Goal: Find specific page/section: Locate a particular part of the current website

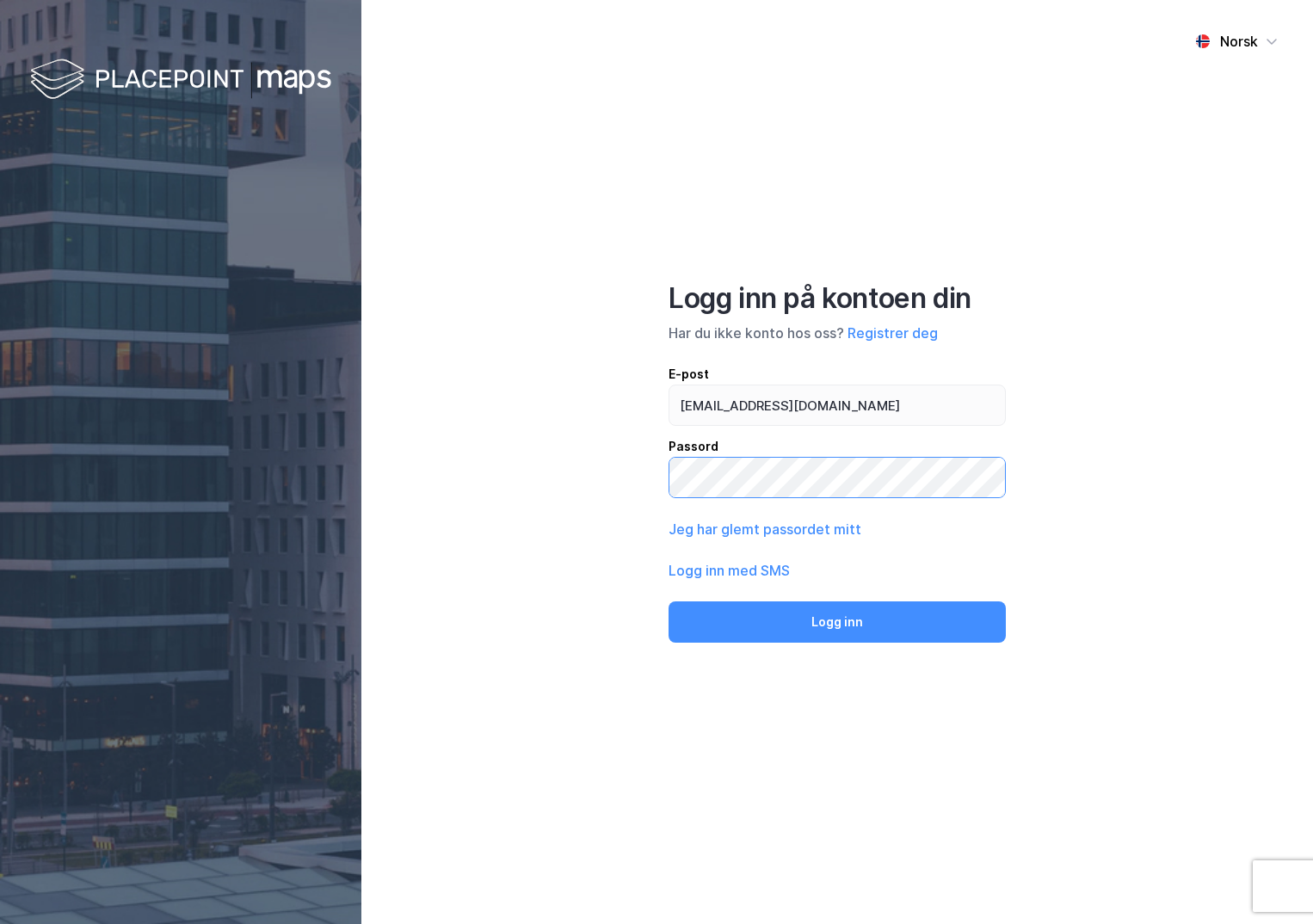
click at [669, 602] on button "Logg inn" at bounding box center [837, 623] width 337 height 41
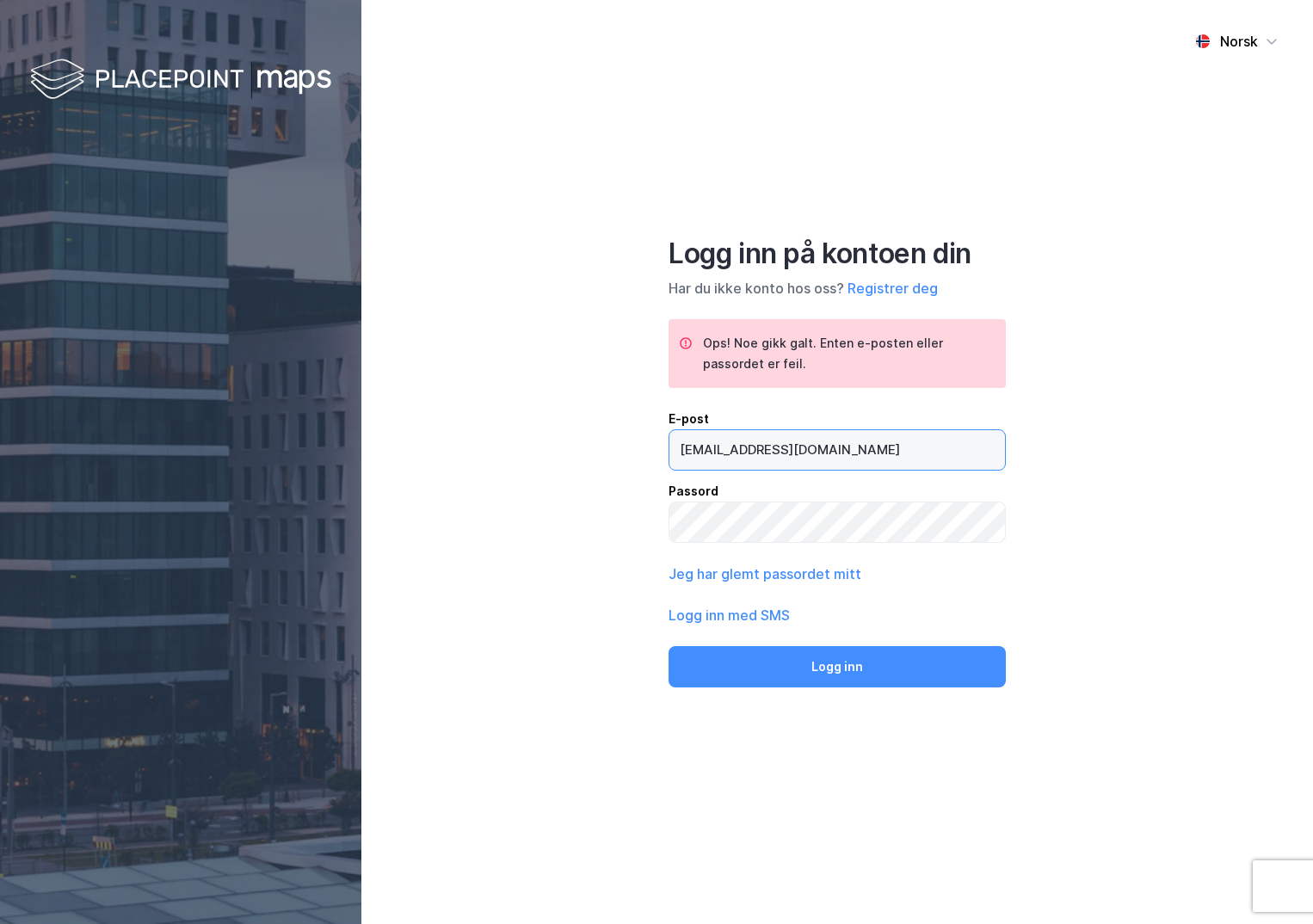
click at [732, 451] on input "[EMAIL_ADDRESS][DOMAIN_NAME]" at bounding box center [837, 450] width 335 height 40
type input "[PERSON_NAME][EMAIL_ADDRESS][DOMAIN_NAME]"
click at [669, 646] on button "Logg inn" at bounding box center [837, 667] width 337 height 41
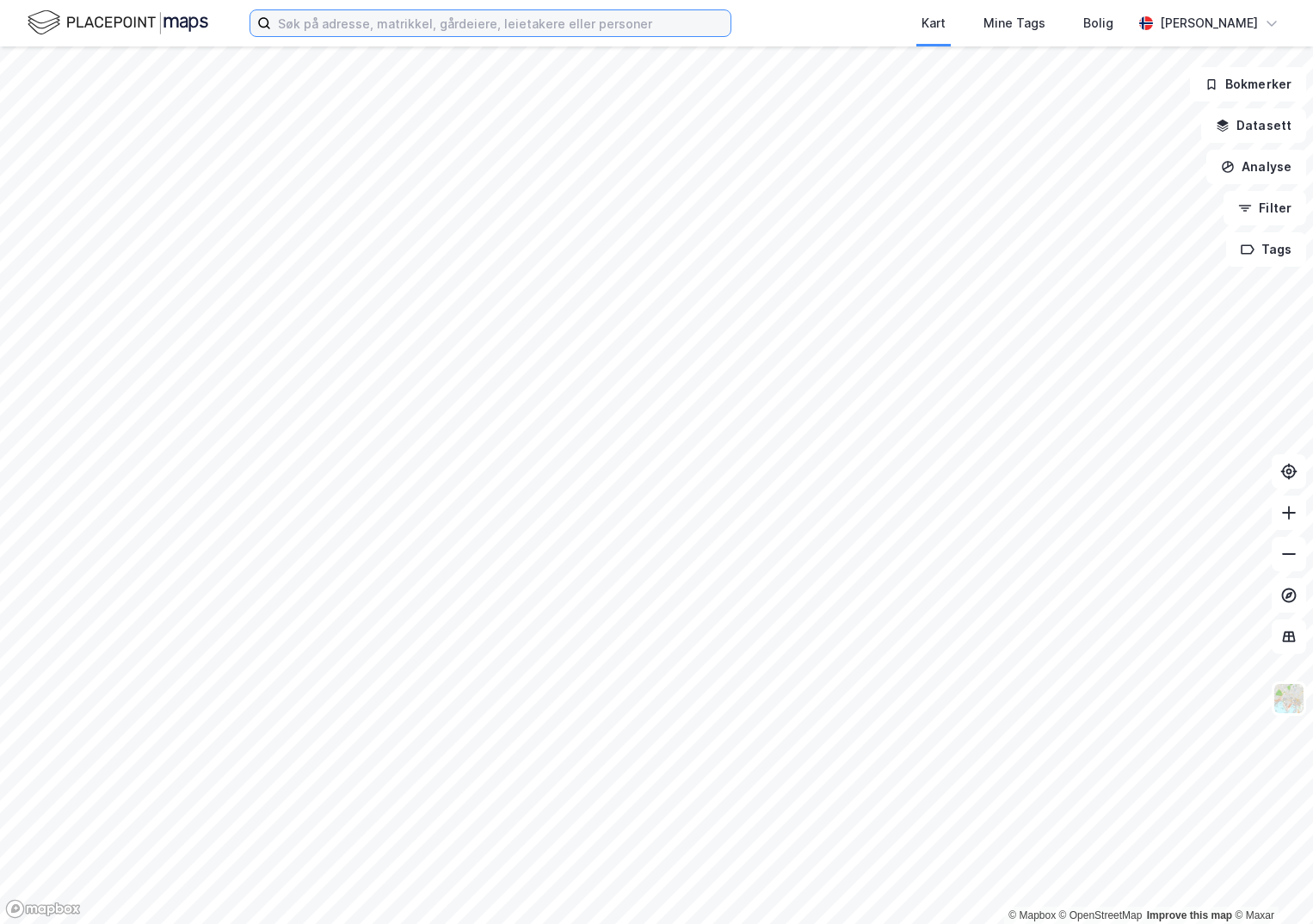
click at [362, 23] on input at bounding box center [501, 23] width 460 height 25
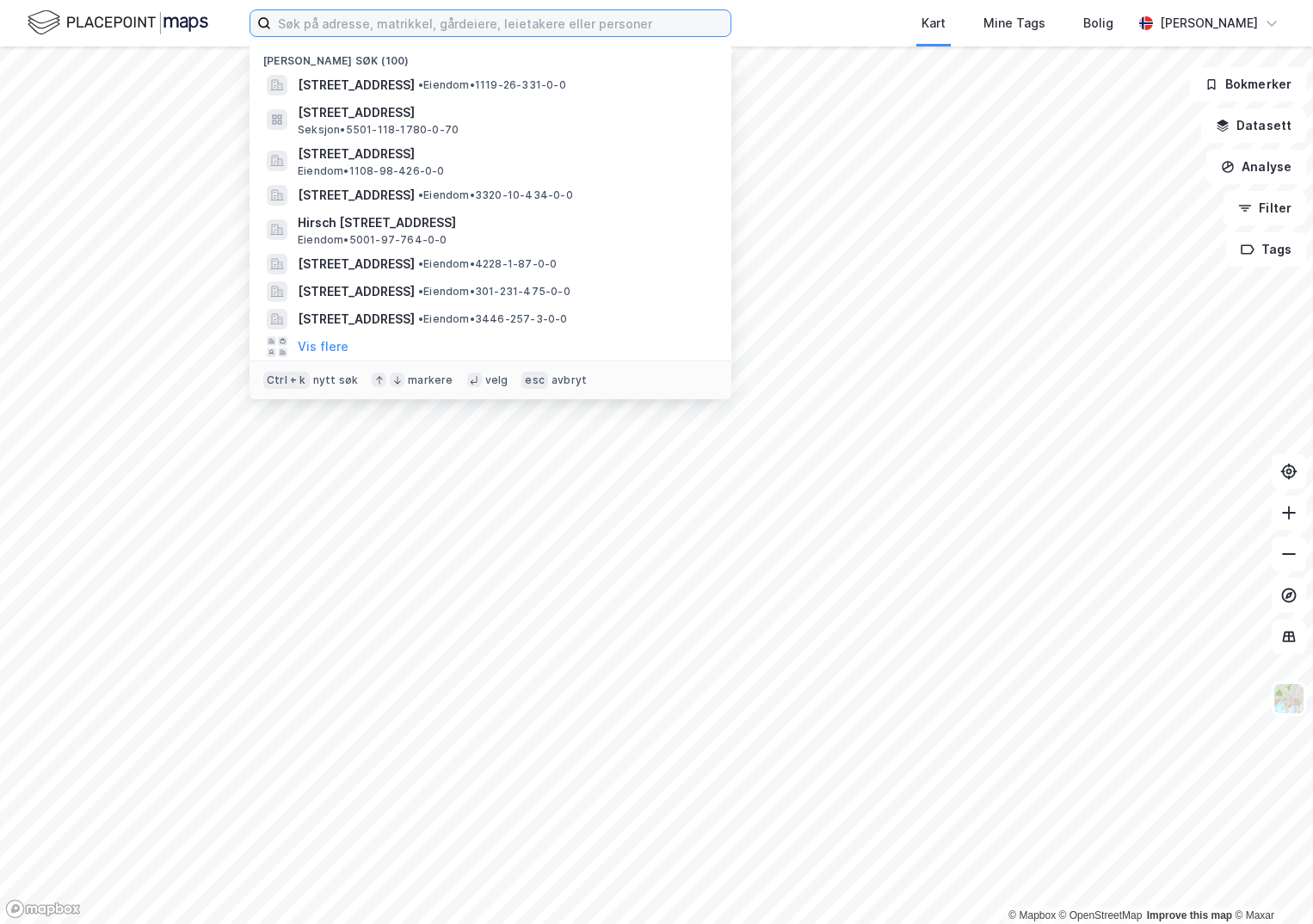
paste input "1508-34/370/0/0"
type input "1508-34/370/0/0"
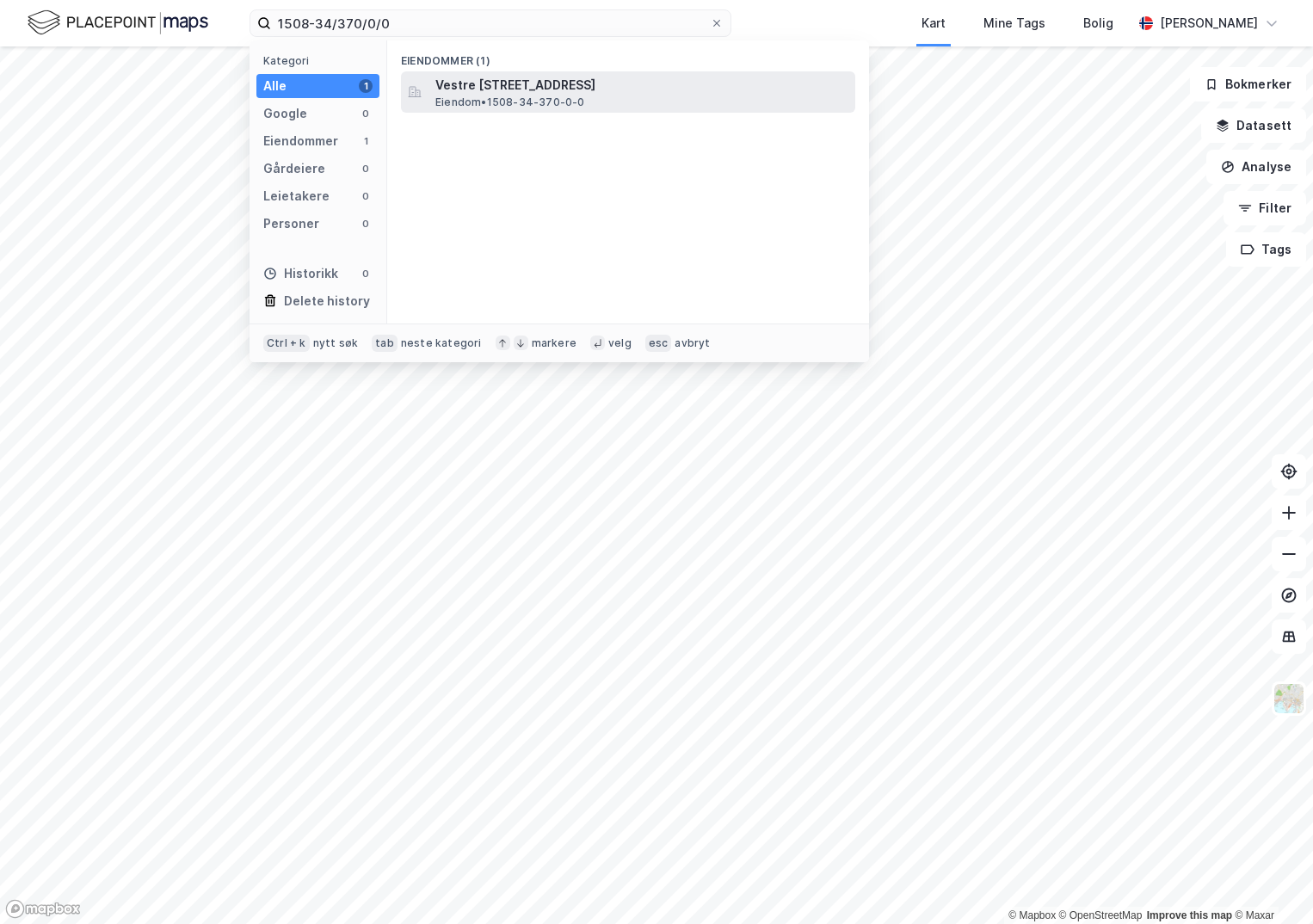
click at [475, 93] on span "Vestre [STREET_ADDRESS]" at bounding box center [641, 85] width 413 height 21
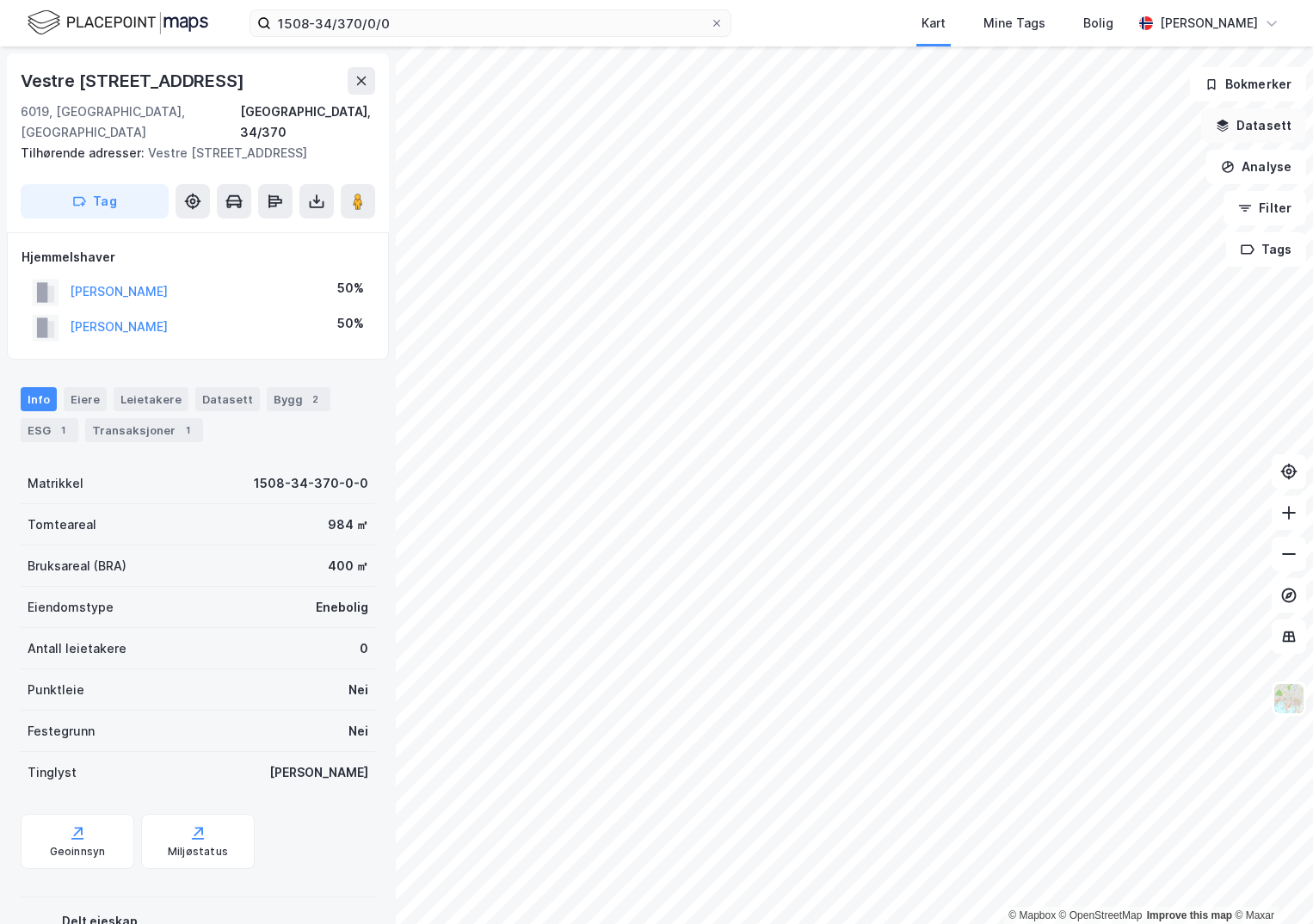
click at [1266, 126] on button "Datasett" at bounding box center [1254, 125] width 105 height 35
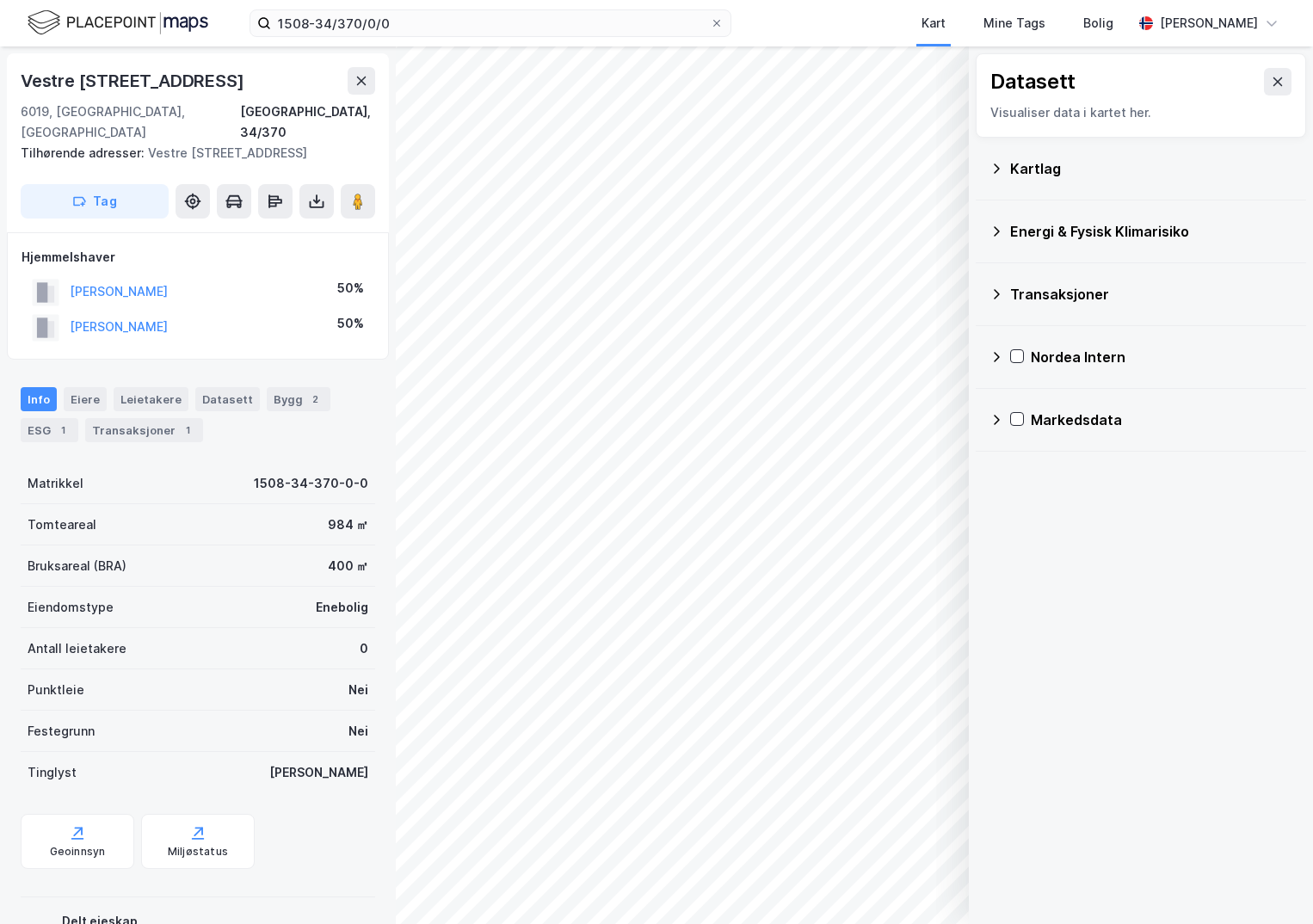
click at [1011, 173] on div "Kartlag" at bounding box center [1152, 169] width 283 height 21
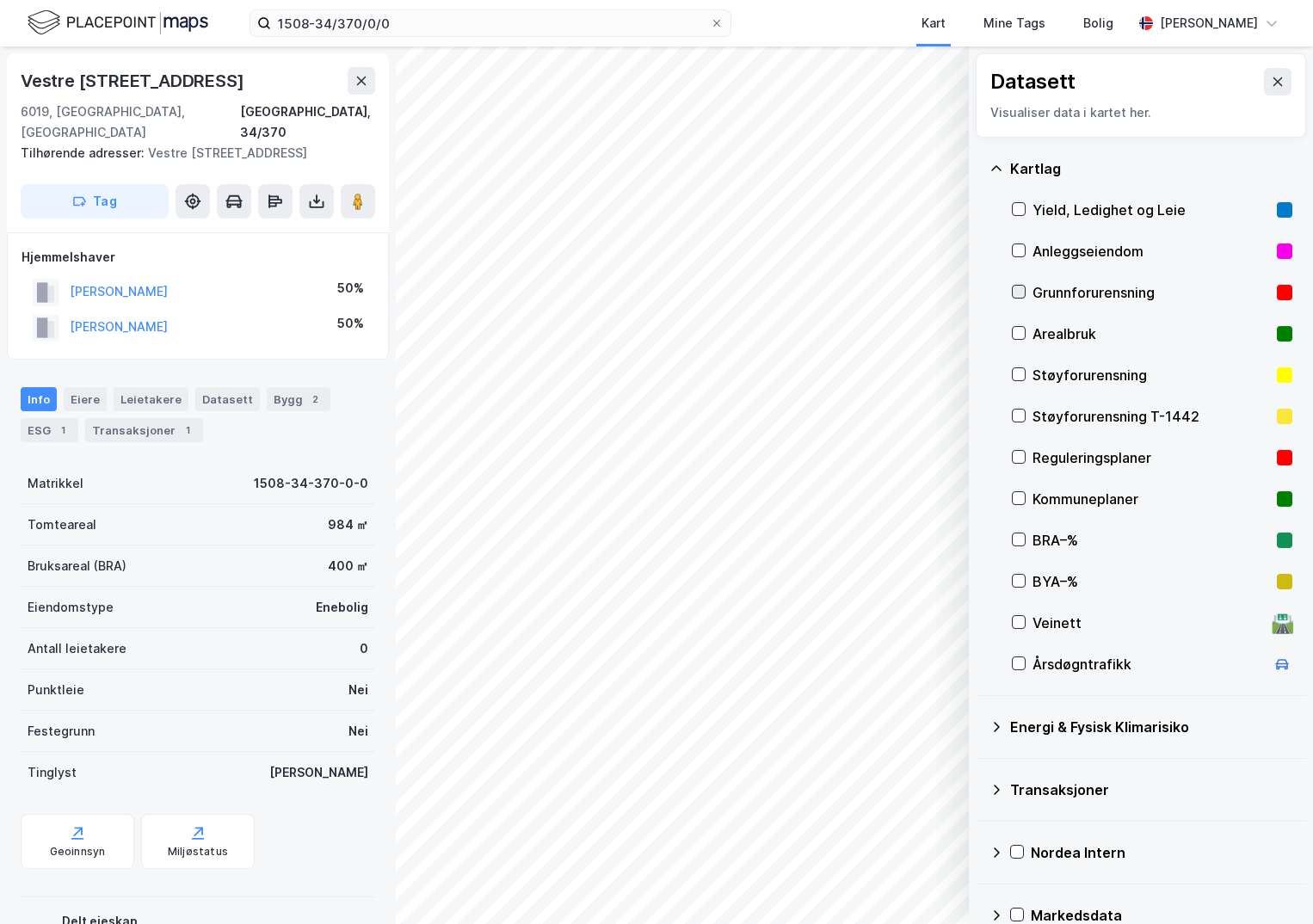
click at [1014, 297] on icon at bounding box center [1019, 291] width 12 height 12
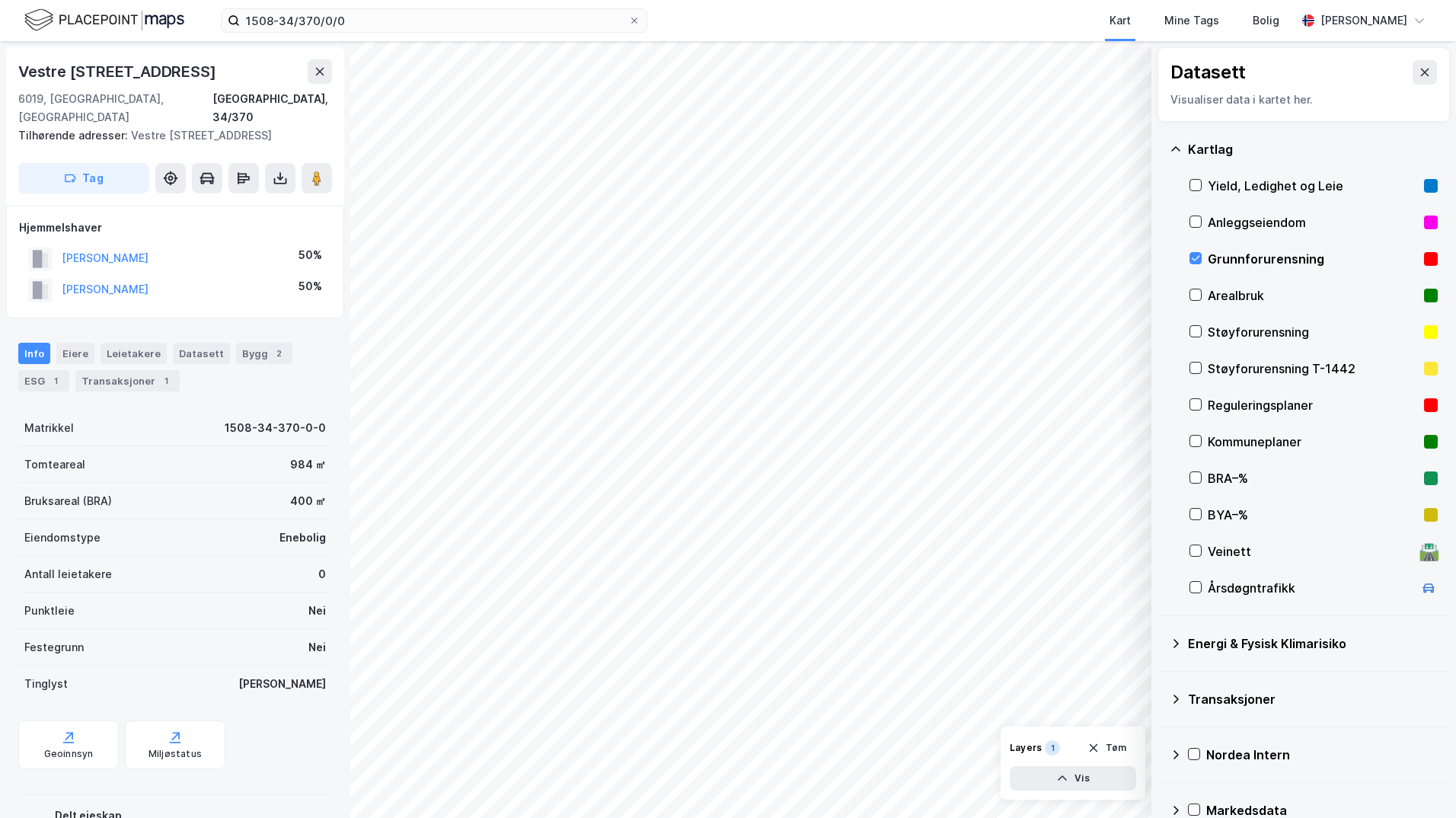
click at [1162, 645] on icon at bounding box center [1176, 644] width 5 height 9
click at [1162, 681] on icon at bounding box center [1213, 680] width 11 height 11
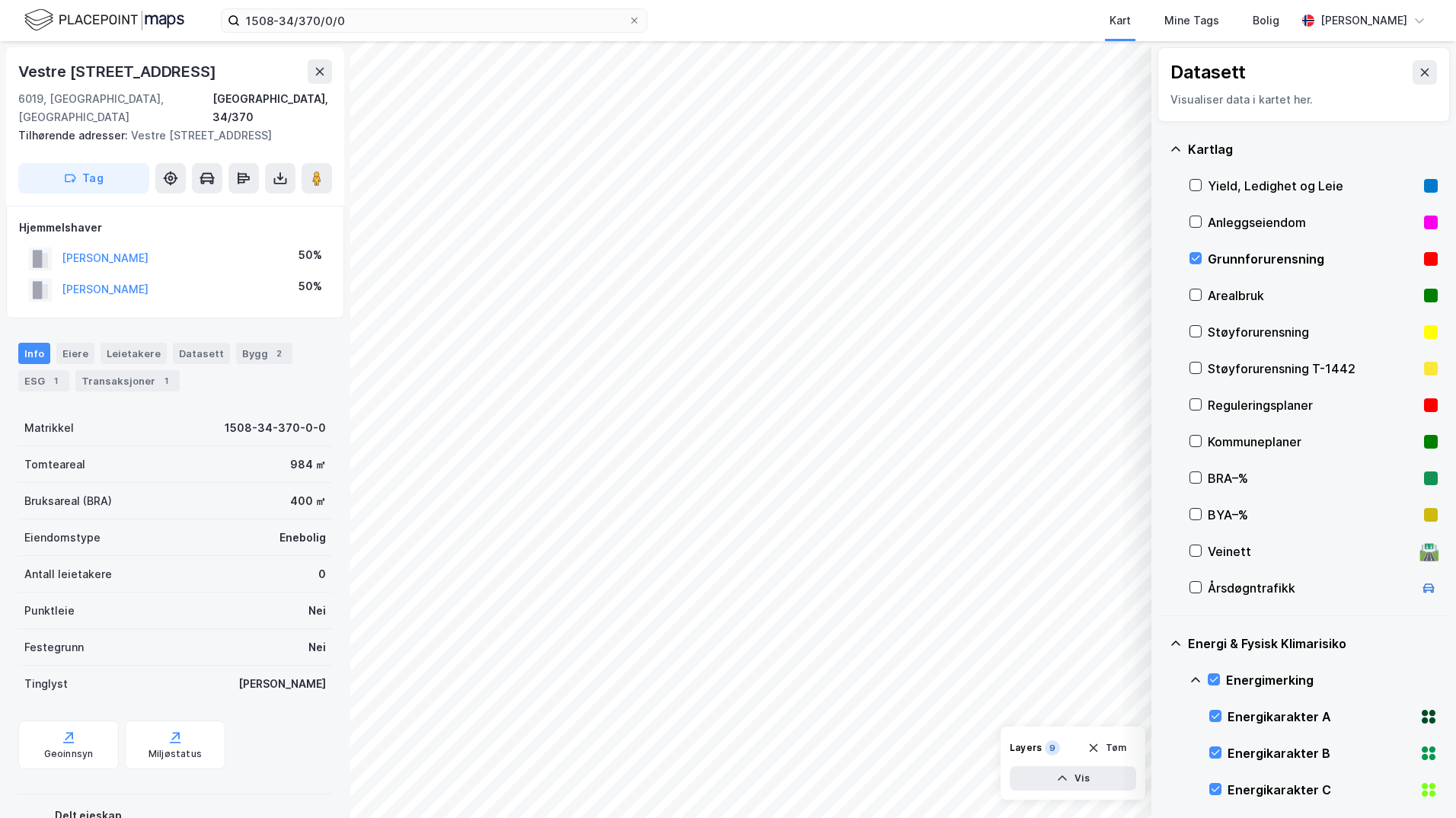
click at [1162, 678] on icon at bounding box center [1195, 680] width 9 height 5
click at [1162, 750] on icon at bounding box center [1213, 752] width 11 height 11
drag, startPoint x: 1193, startPoint y: 750, endPoint x: 1208, endPoint y: 750, distance: 15.0
click at [1162, 751] on icon at bounding box center [1195, 753] width 13 height 13
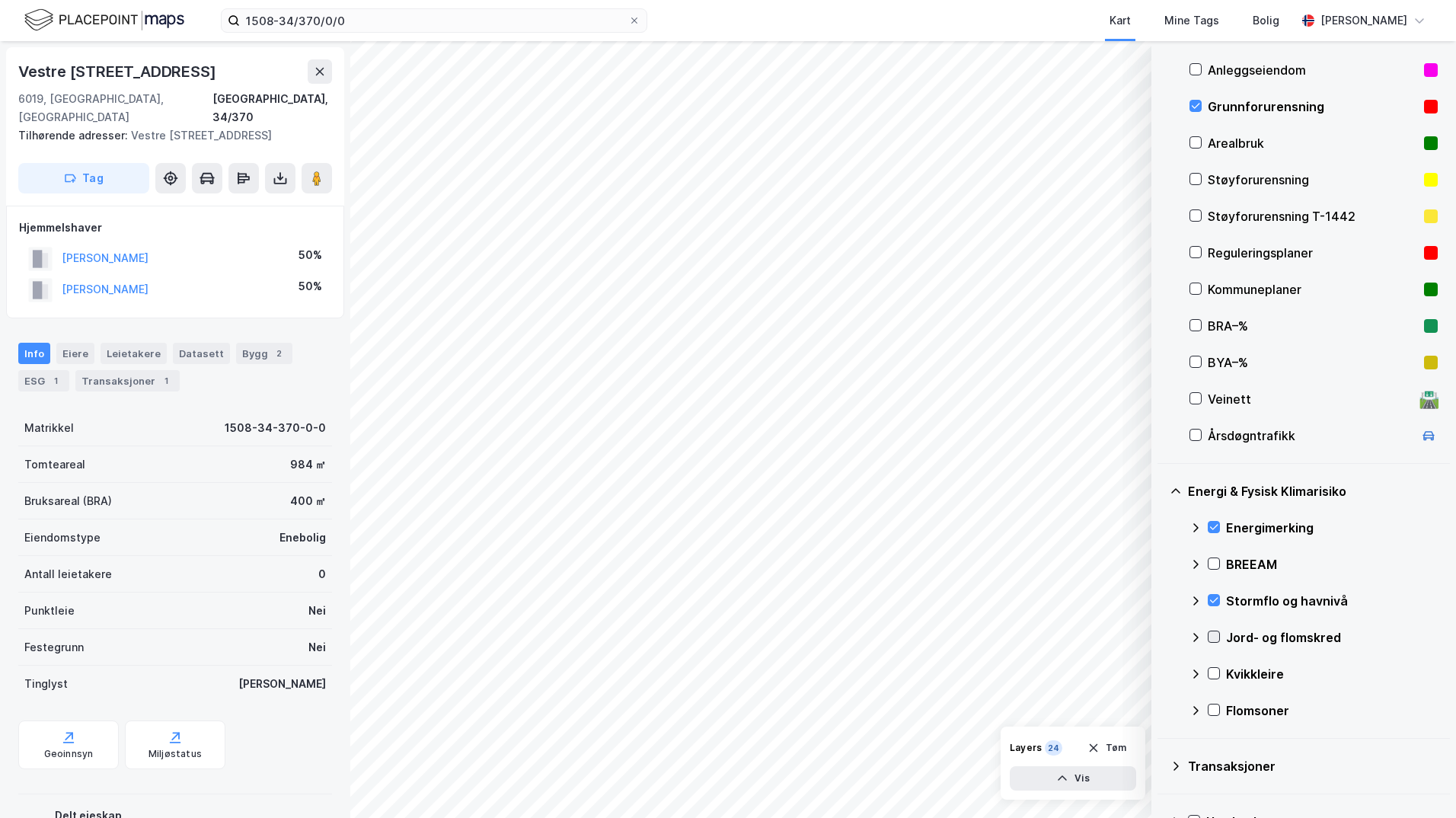
click at [1162, 635] on icon at bounding box center [1213, 637] width 11 height 11
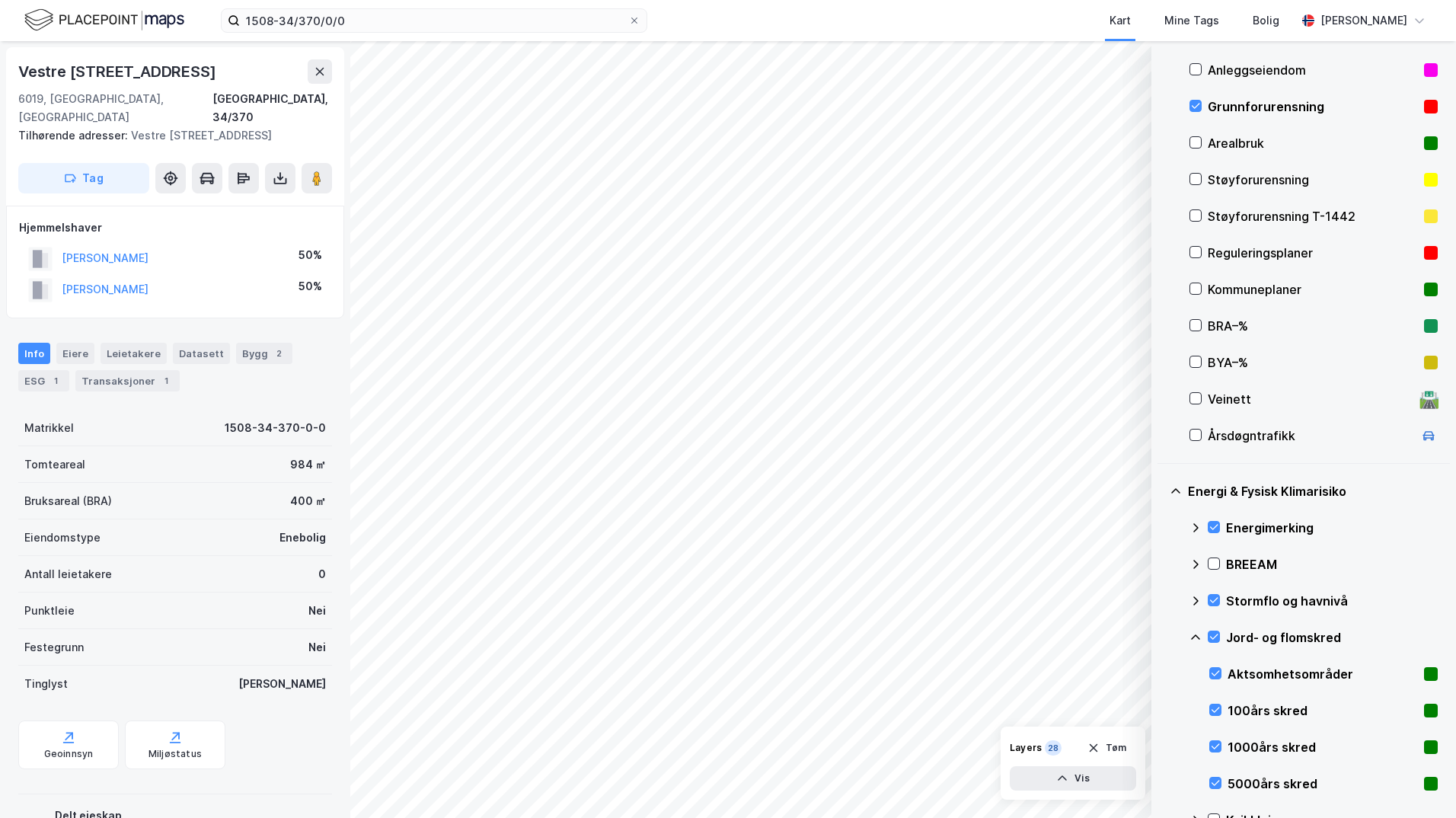
click at [1162, 639] on icon at bounding box center [1195, 638] width 13 height 13
click at [1162, 673] on icon at bounding box center [1213, 673] width 11 height 11
click at [1162, 675] on icon at bounding box center [1195, 674] width 13 height 13
click at [1162, 712] on icon at bounding box center [1213, 710] width 11 height 11
click at [1162, 711] on icon at bounding box center [1195, 710] width 13 height 13
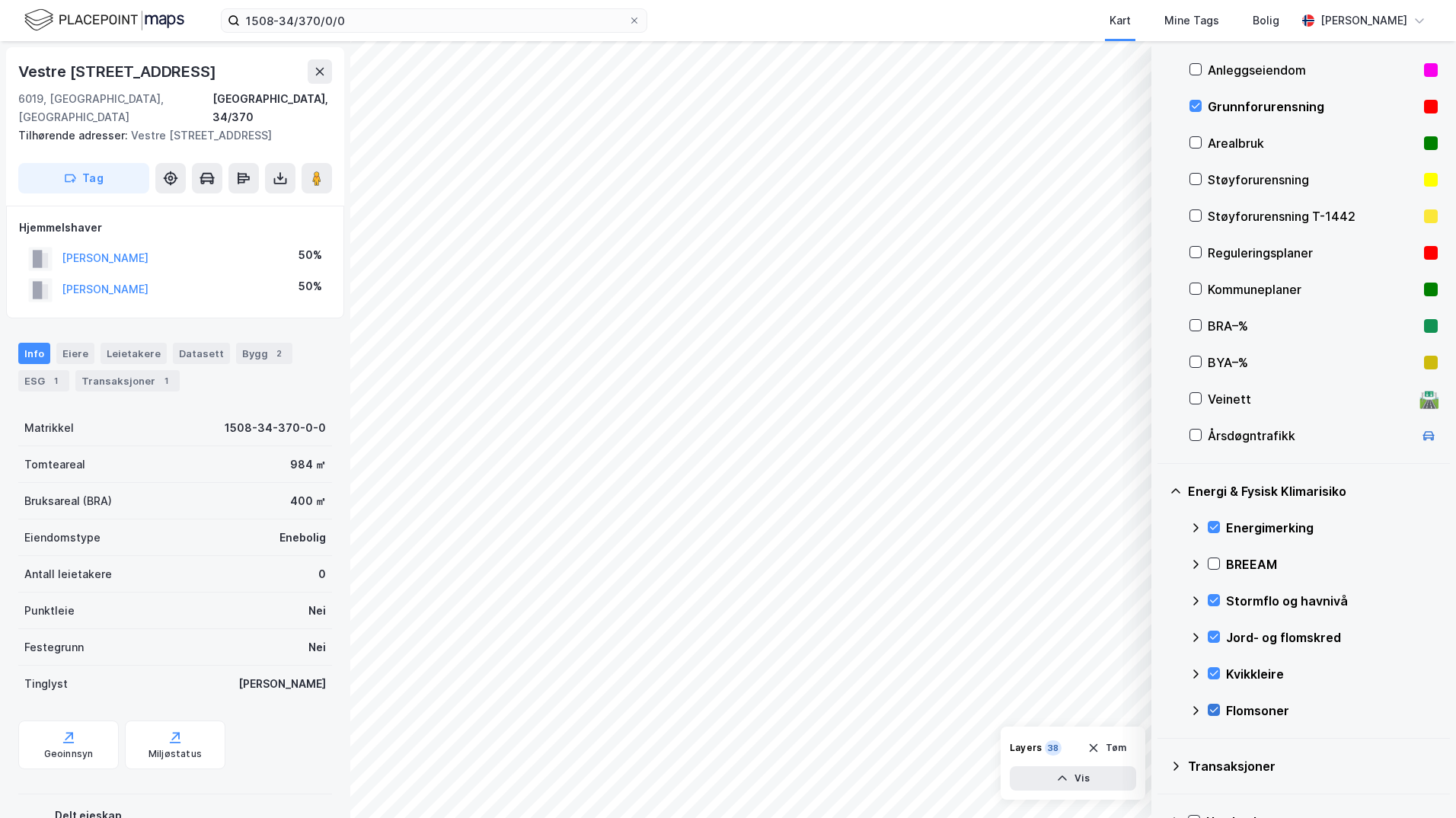
click at [1162, 712] on icon at bounding box center [1213, 710] width 11 height 11
click at [1162, 633] on icon at bounding box center [1213, 637] width 11 height 11
click at [1162, 674] on icon at bounding box center [1214, 674] width 8 height 5
click at [1098, 780] on button "Vis" at bounding box center [1073, 778] width 127 height 24
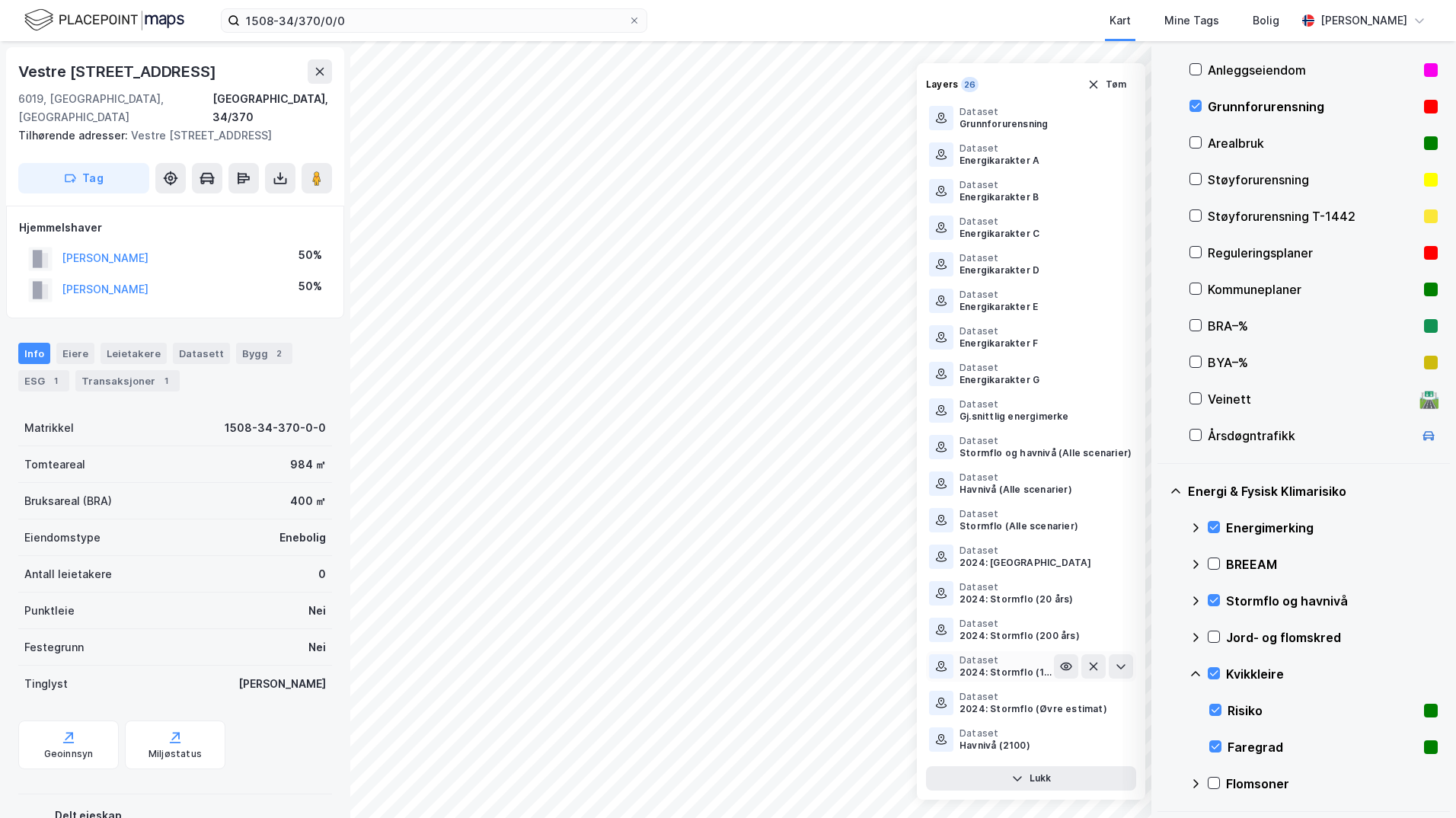
scroll to position [287, 0]
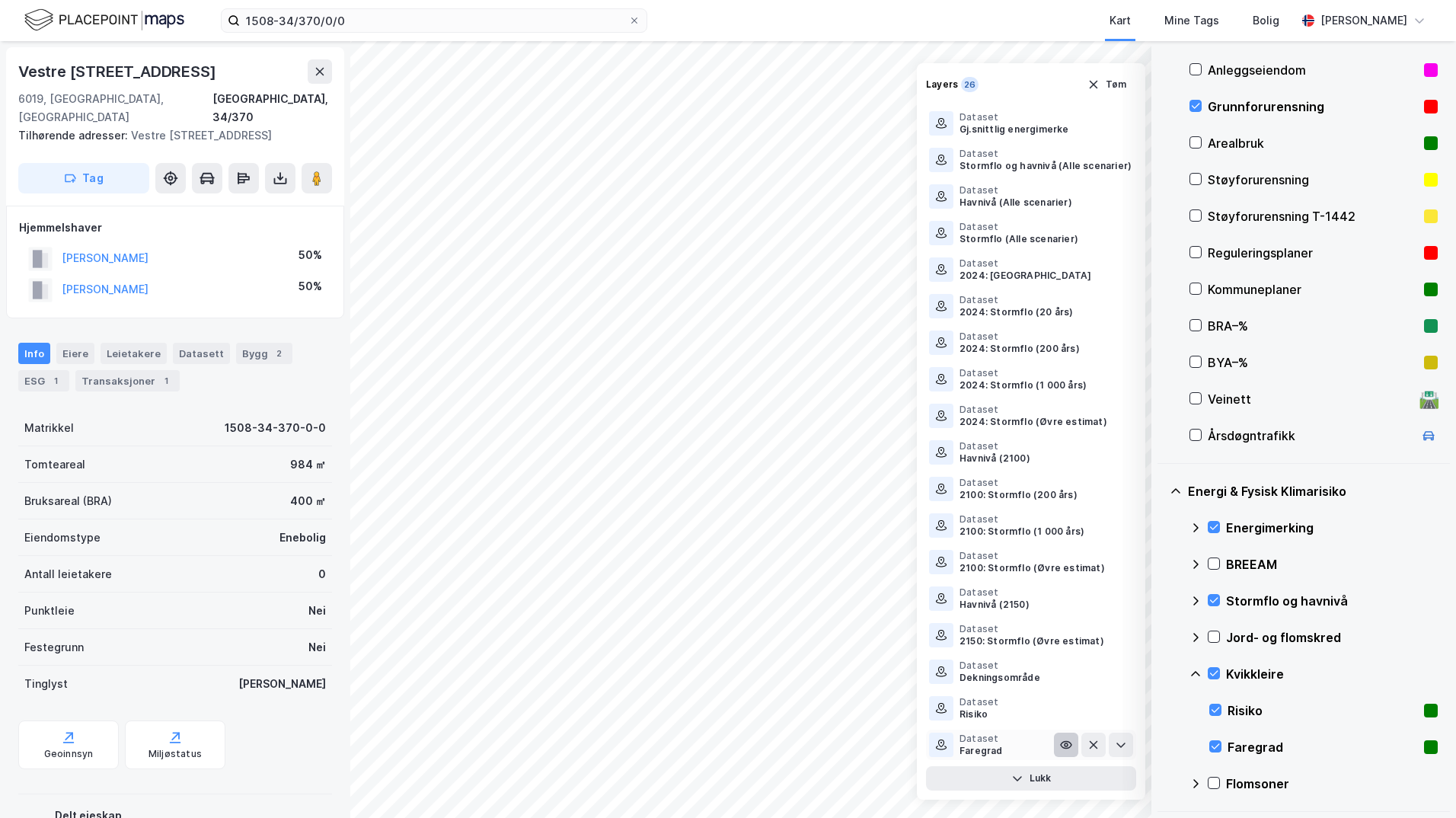
click at [1061, 744] on icon at bounding box center [1066, 745] width 11 height 7
click at [1060, 745] on icon at bounding box center [1066, 745] width 13 height 13
click at [1115, 745] on icon at bounding box center [1121, 745] width 13 height 13
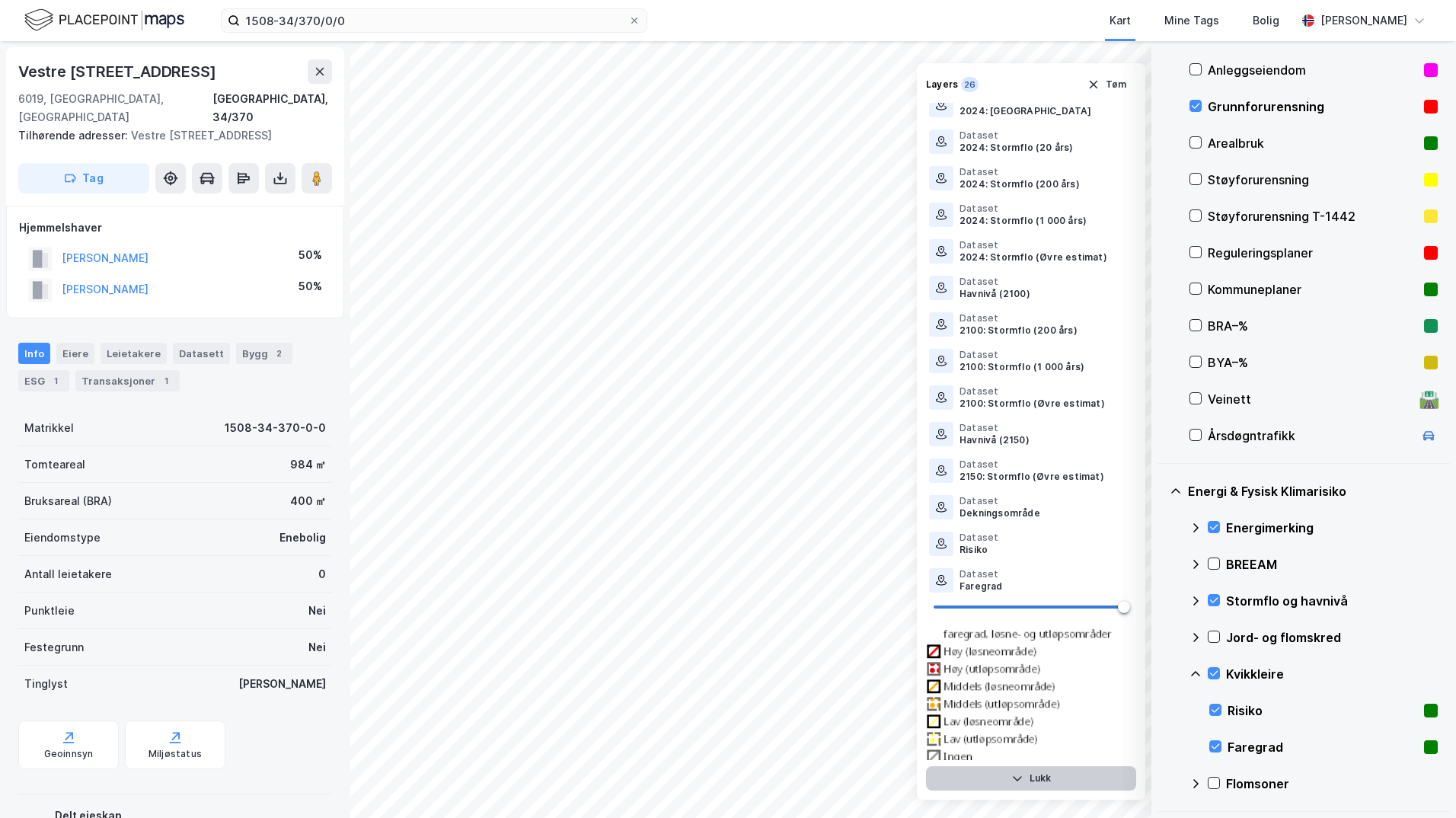
click at [1053, 776] on button "Lukk" at bounding box center [1031, 778] width 210 height 24
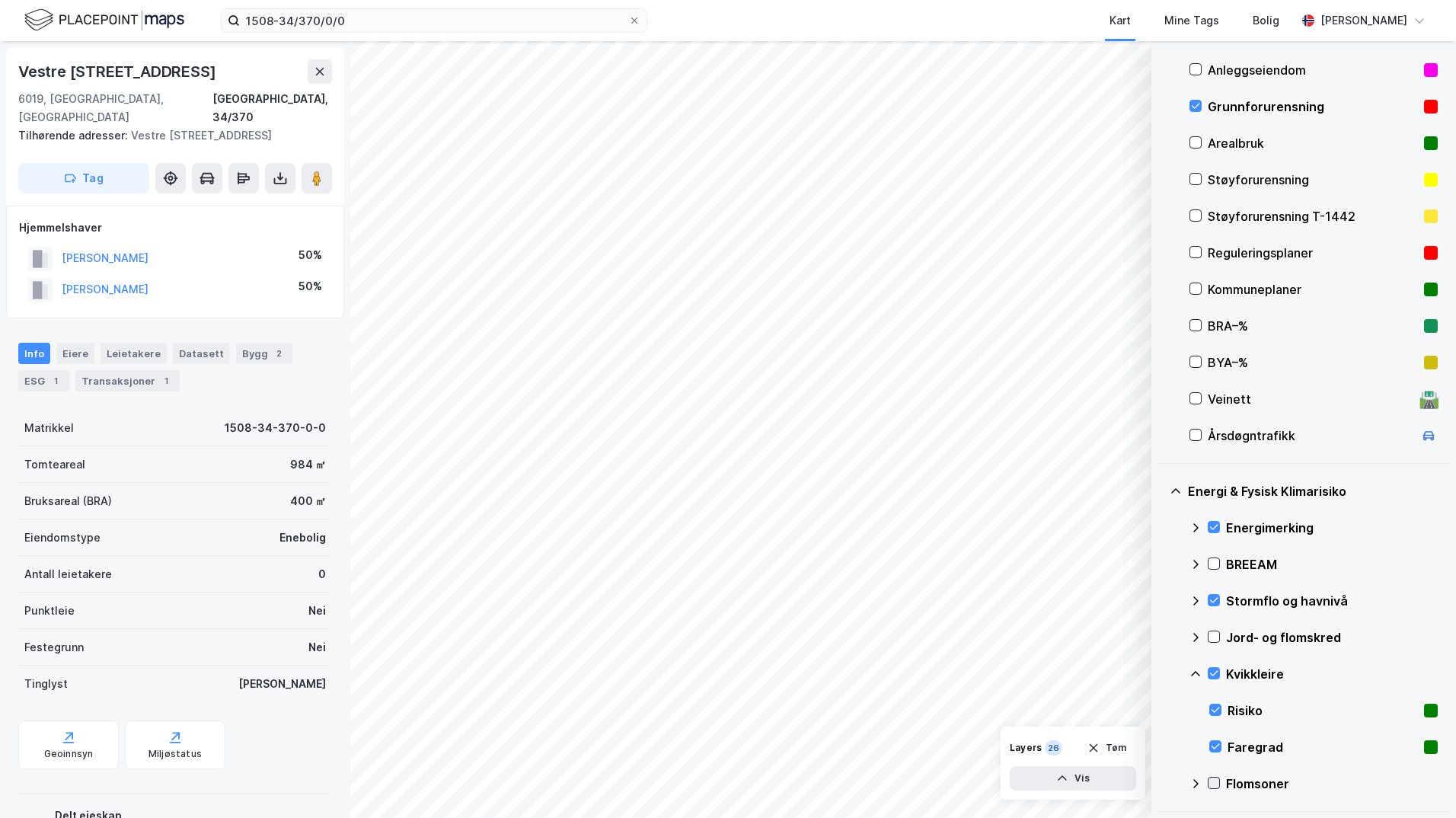
click at [1162, 782] on icon at bounding box center [1213, 783] width 11 height 11
click at [1162, 635] on icon at bounding box center [1213, 637] width 11 height 11
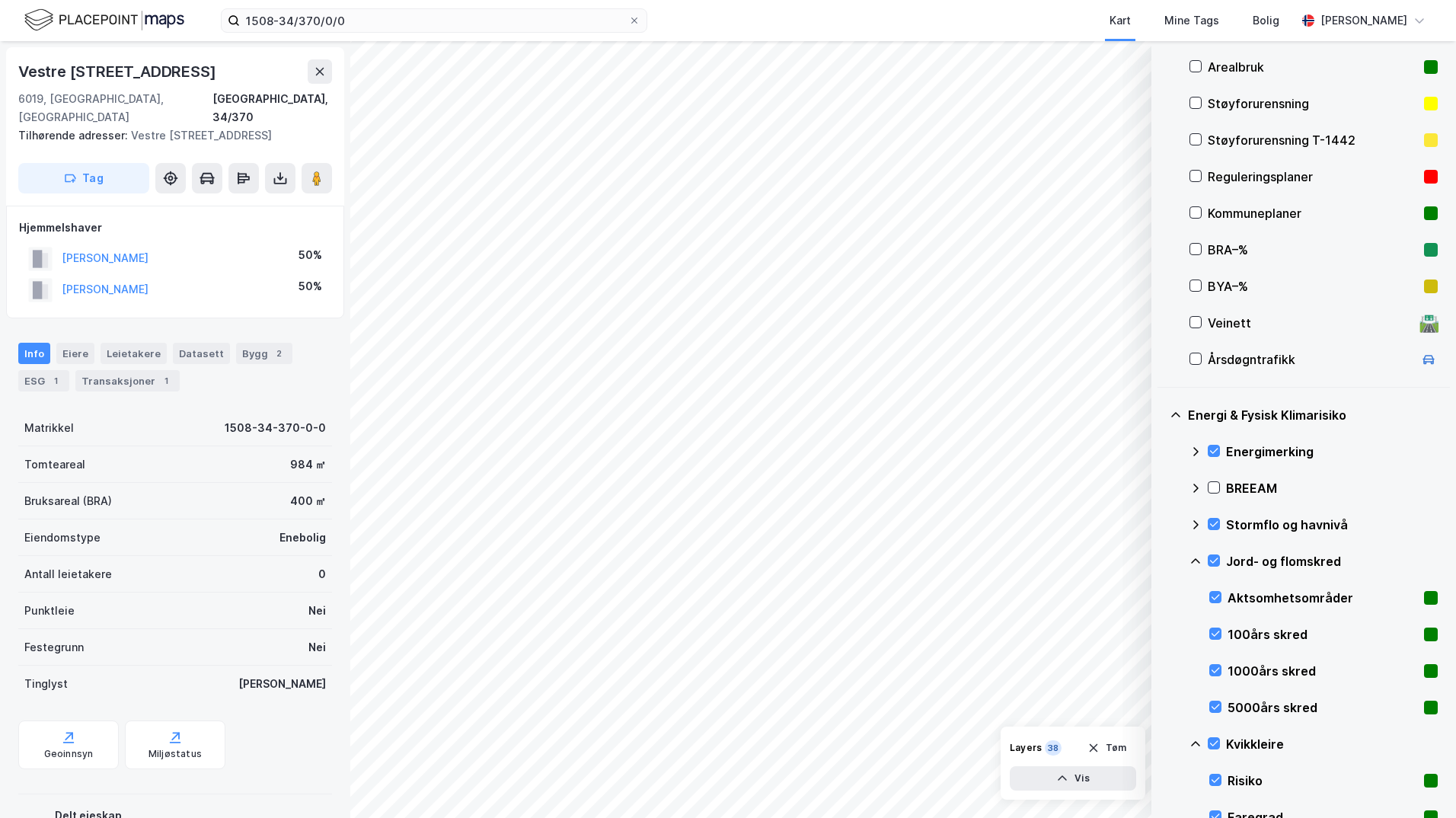
scroll to position [305, 0]
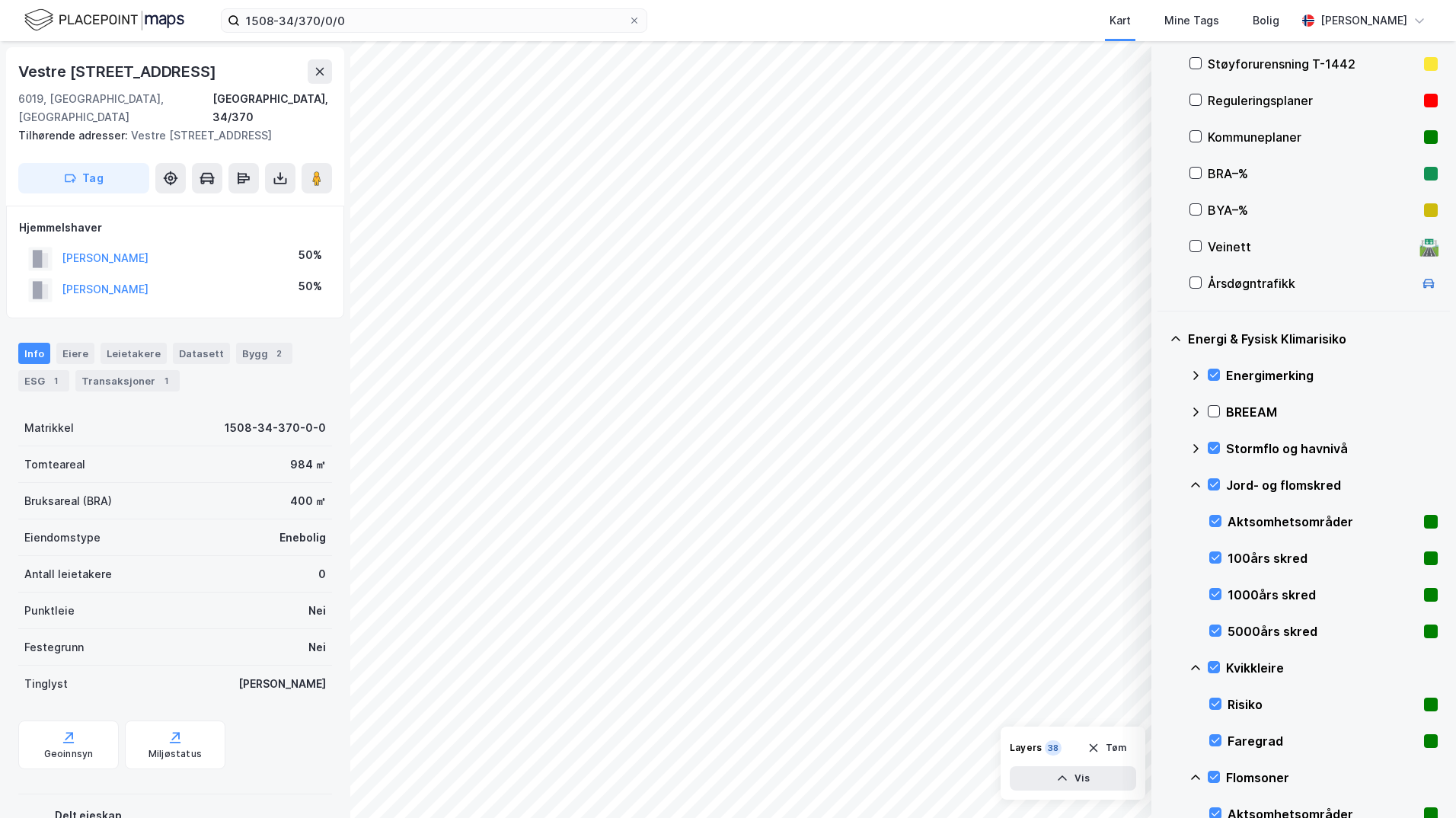
click at [1162, 484] on icon at bounding box center [1195, 485] width 13 height 13
click at [1162, 630] on icon at bounding box center [1195, 631] width 9 height 5
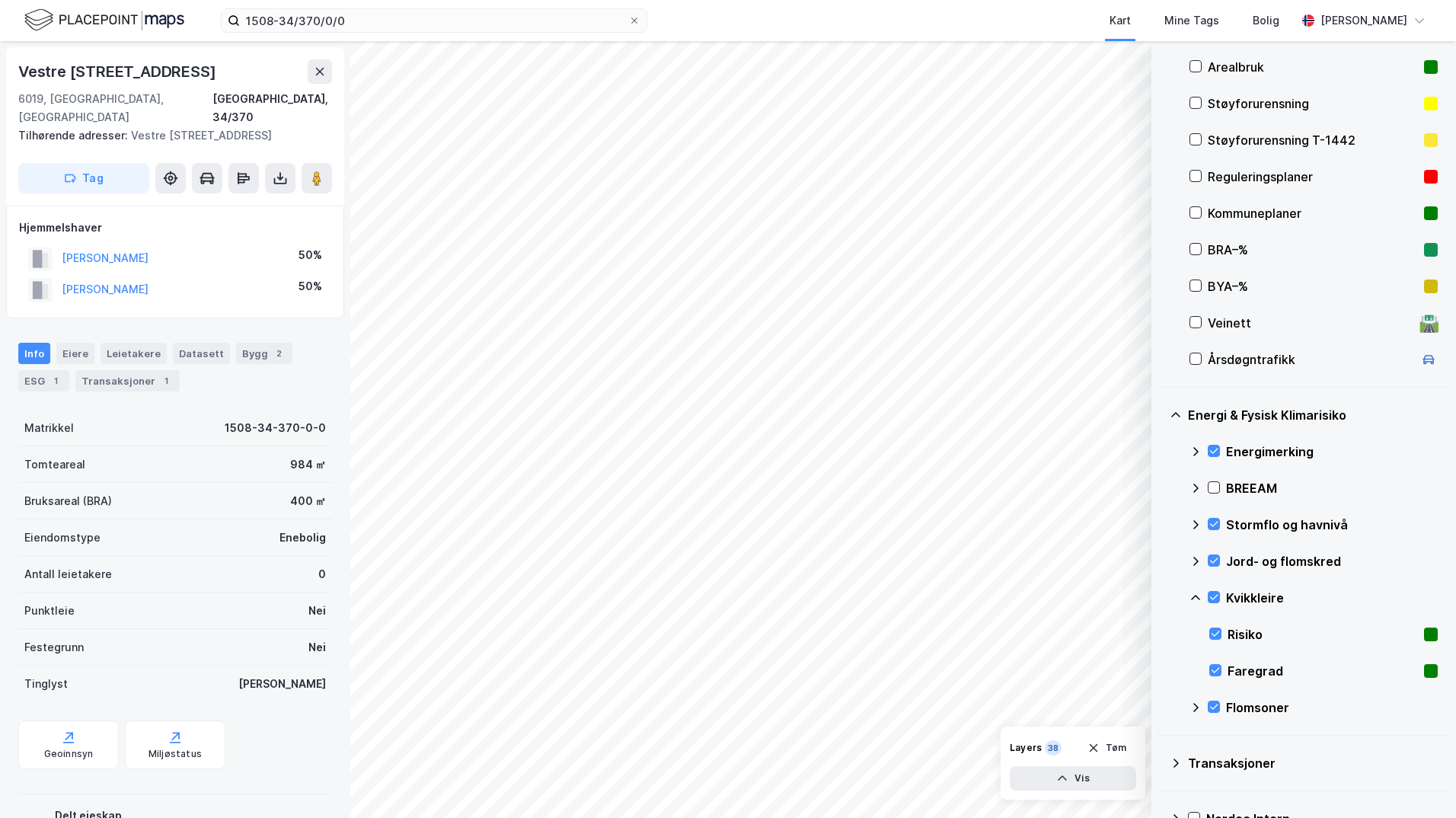
scroll to position [153, 0]
